Goal: Browse casually: Explore the website without a specific task or goal

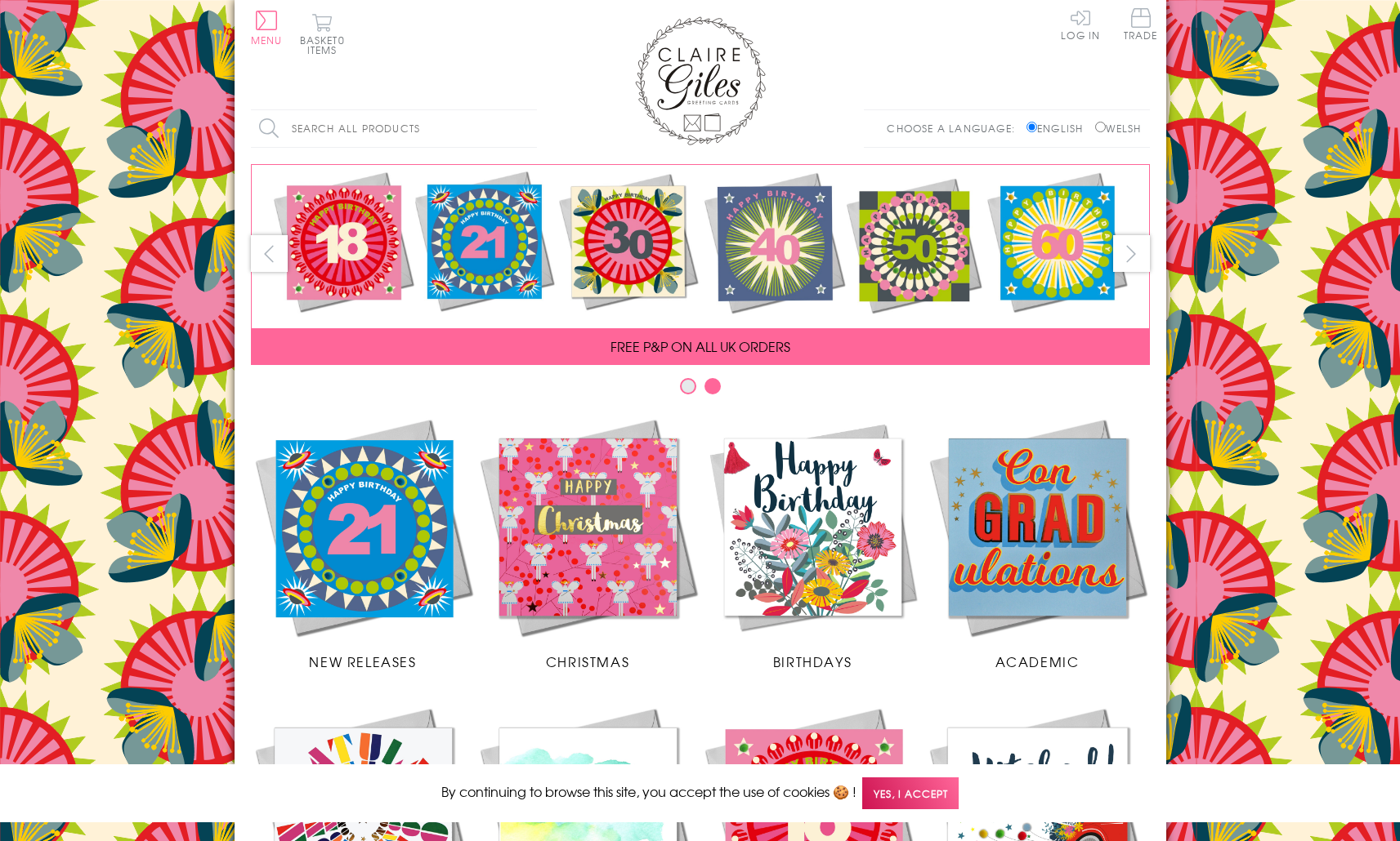
scroll to position [569, 0]
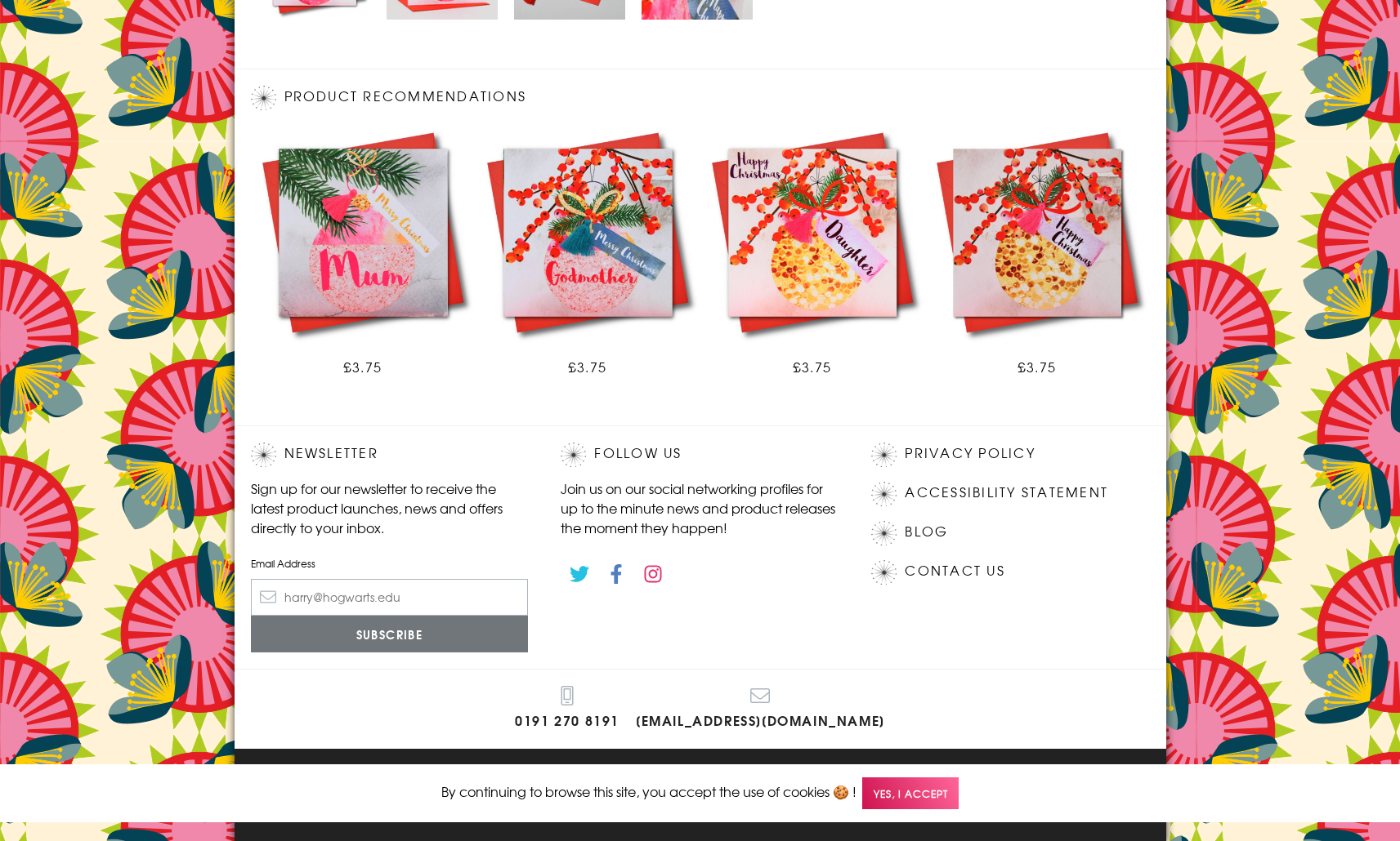
scroll to position [844, 0]
